Goal: Check status: Check status

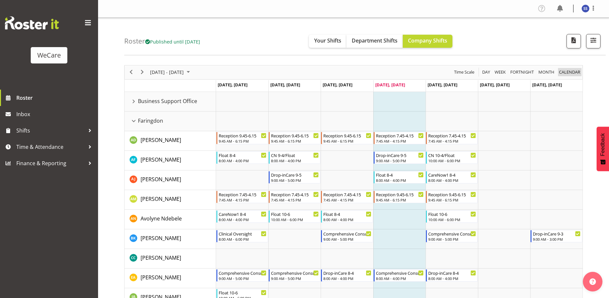
click at [571, 73] on span "calendar" at bounding box center [569, 72] width 23 height 8
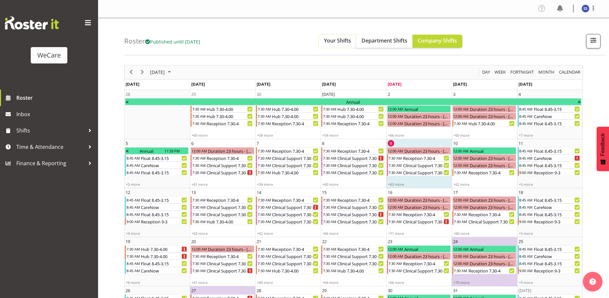
click at [332, 37] on button "Your Shifts" at bounding box center [338, 41] width 38 height 13
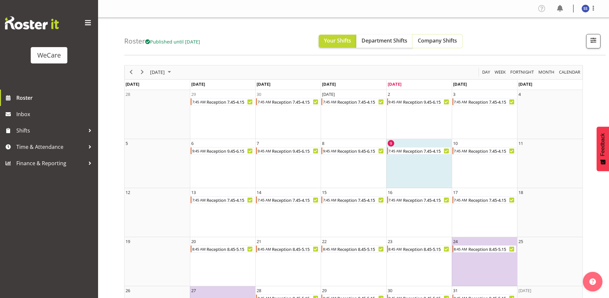
click at [440, 41] on span "Company Shifts" at bounding box center [437, 40] width 39 height 7
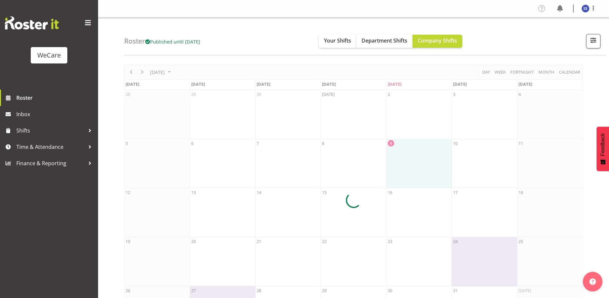
click at [496, 72] on div at bounding box center [353, 200] width 459 height 270
click at [499, 71] on div at bounding box center [353, 200] width 459 height 270
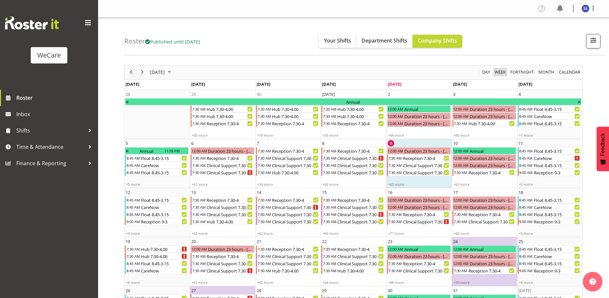
click at [499, 71] on span "Week" at bounding box center [500, 72] width 12 height 8
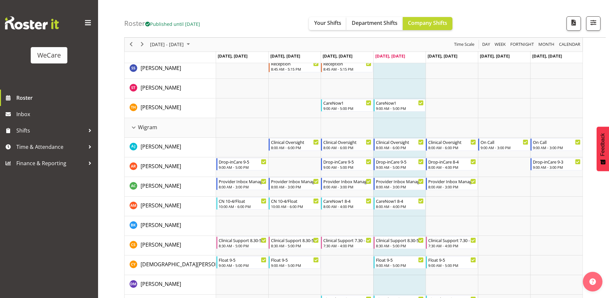
scroll to position [1537, 0]
